Goal: Navigation & Orientation: Find specific page/section

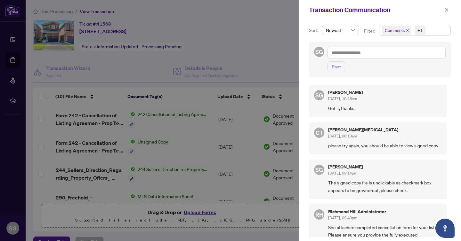
click at [284, 25] on div at bounding box center [230, 120] width 461 height 241
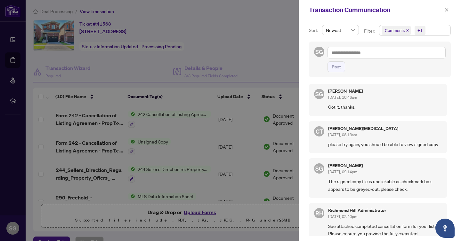
scroll to position [240, 0]
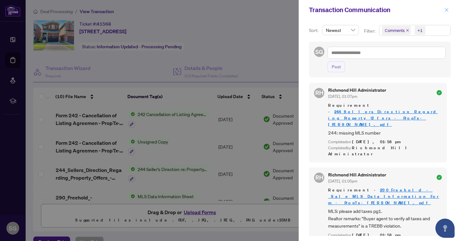
click at [446, 9] on icon "close" at bounding box center [446, 10] width 4 height 4
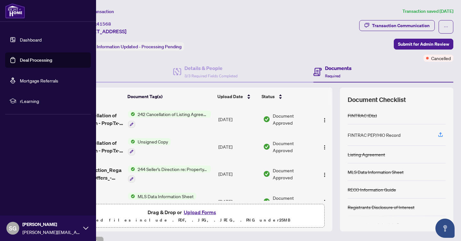
click at [22, 37] on link "Dashboard" at bounding box center [31, 40] width 22 height 6
